Goal: Register for event/course

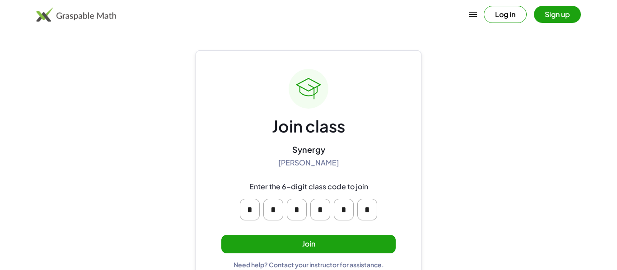
click at [309, 243] on button "Join" at bounding box center [308, 244] width 174 height 19
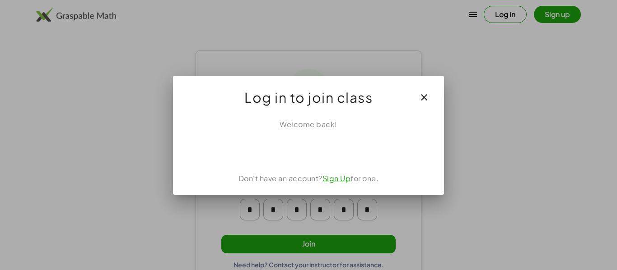
click at [502, 108] on div at bounding box center [308, 135] width 617 height 270
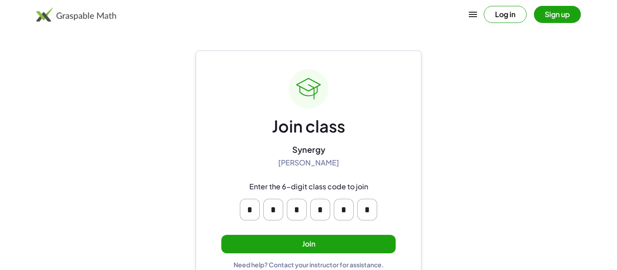
click at [303, 247] on button "Join" at bounding box center [308, 244] width 174 height 19
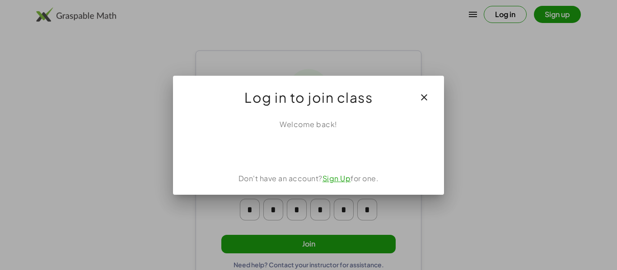
click at [426, 97] on icon "button" at bounding box center [423, 97] width 11 height 11
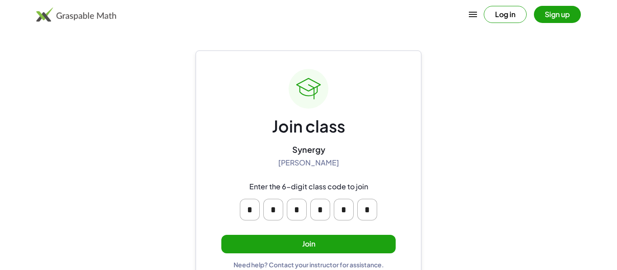
click at [314, 242] on button "Join" at bounding box center [308, 244] width 174 height 19
click at [298, 241] on button "Join" at bounding box center [308, 244] width 174 height 19
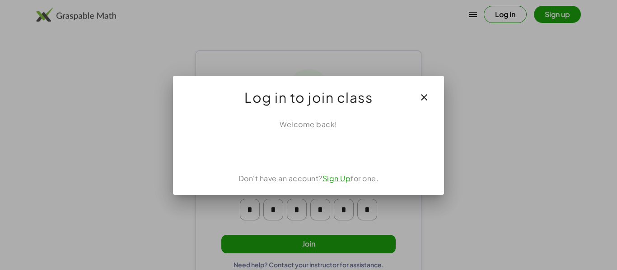
click at [426, 96] on icon "button" at bounding box center [423, 97] width 11 height 11
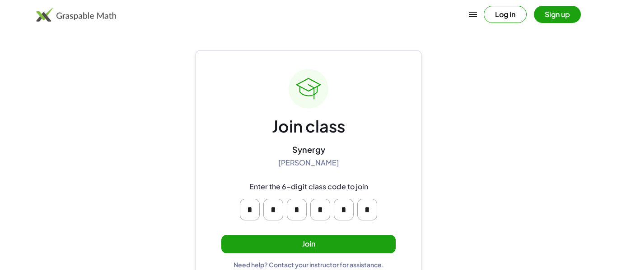
click at [505, 13] on button "Log in" at bounding box center [504, 14] width 43 height 17
